Goal: Entertainment & Leisure: Consume media (video, audio)

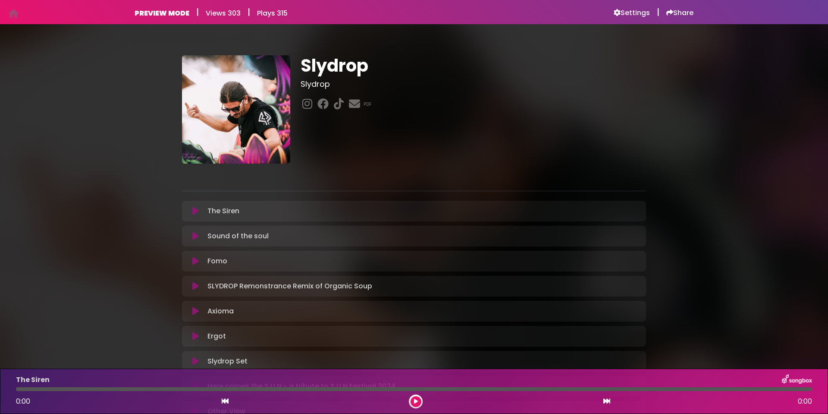
click at [193, 235] on icon at bounding box center [195, 236] width 6 height 9
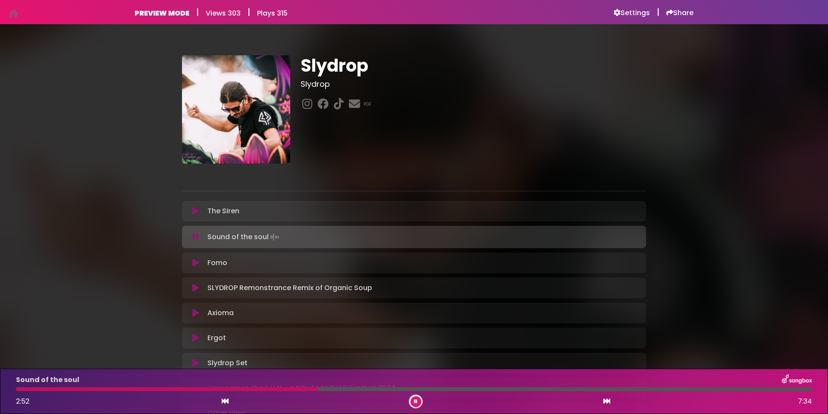
click at [332, 389] on div at bounding box center [414, 389] width 796 height 4
click at [499, 388] on div at bounding box center [414, 389] width 796 height 4
click at [551, 389] on div at bounding box center [414, 389] width 796 height 4
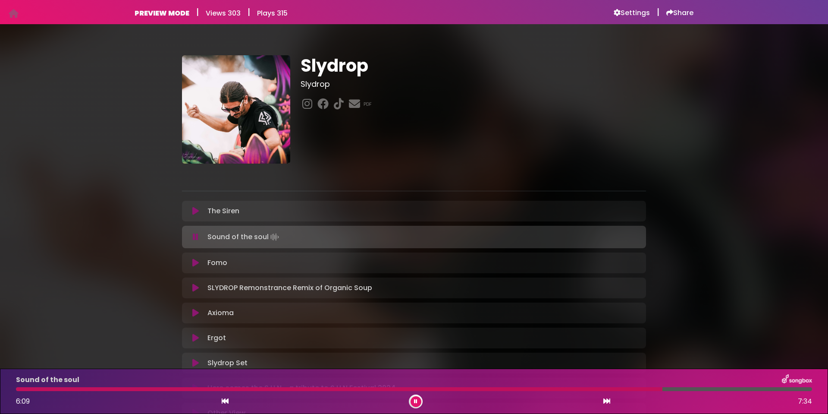
click at [419, 401] on button at bounding box center [416, 401] width 11 height 11
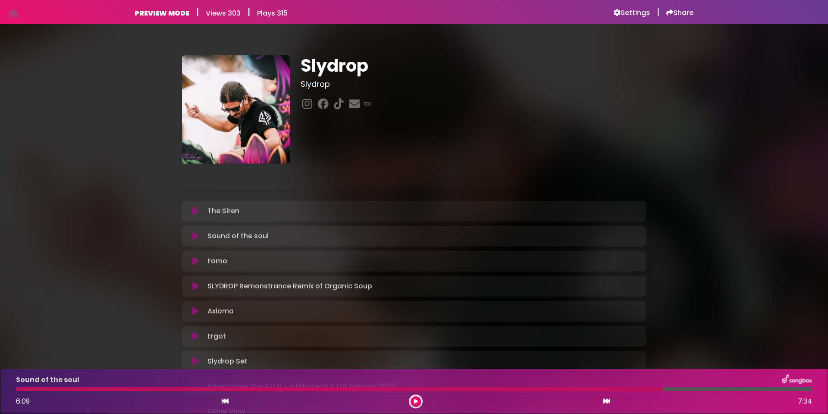
click at [195, 209] on icon at bounding box center [195, 211] width 6 height 9
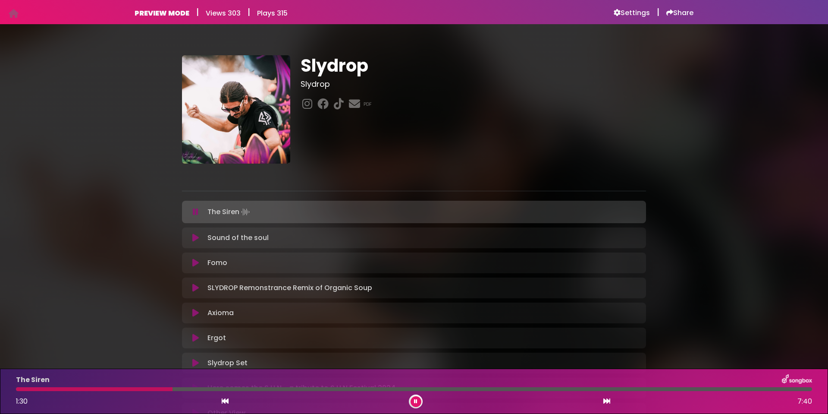
click at [230, 389] on div at bounding box center [414, 389] width 796 height 4
click at [292, 388] on div at bounding box center [414, 389] width 796 height 4
click at [333, 389] on div at bounding box center [414, 389] width 796 height 4
click at [386, 389] on div at bounding box center [414, 389] width 796 height 4
click at [375, 389] on div at bounding box center [204, 389] width 376 height 4
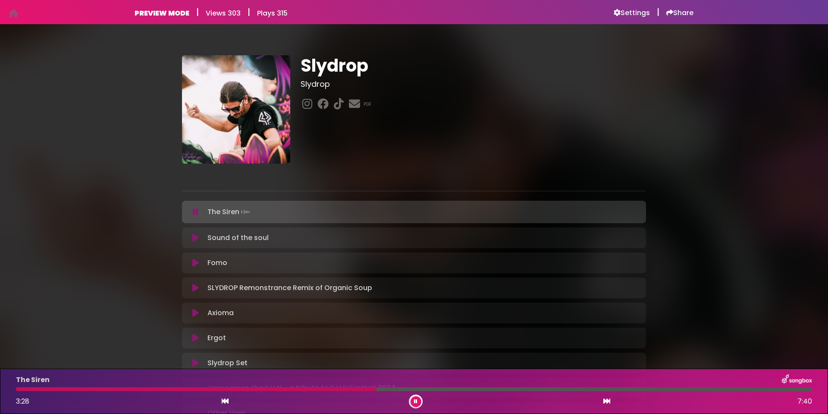
click at [357, 386] on div "The Siren 3:28 7:40" at bounding box center [414, 391] width 806 height 34
click at [563, 389] on div at bounding box center [414, 389] width 796 height 4
